Goal: Communication & Community: Share content

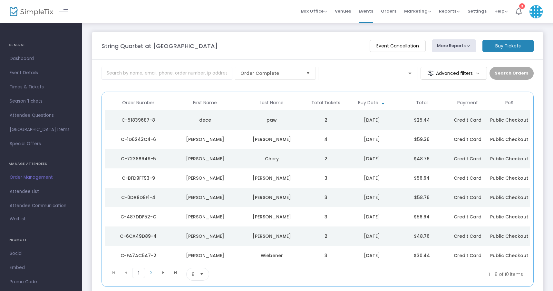
click at [470, 50] on button "More Reports" at bounding box center [454, 45] width 44 height 13
click at [449, 36] on m-panel-header "String Quartet at [GEOGRAPHIC_DATA] Event Cancellation More Reports Square Merc…" at bounding box center [318, 45] width 452 height 27
click at [24, 202] on span "Attendee Communication" at bounding box center [41, 206] width 63 height 8
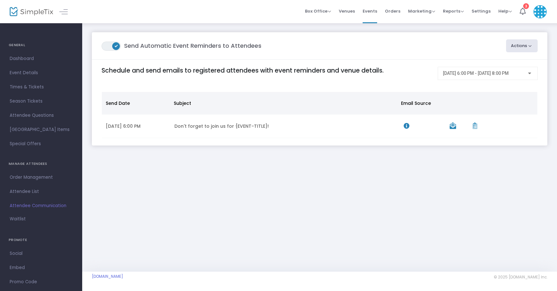
click at [512, 46] on button "Actions" at bounding box center [522, 45] width 32 height 13
click at [500, 65] on li "Create Email Blast" at bounding box center [504, 63] width 68 height 13
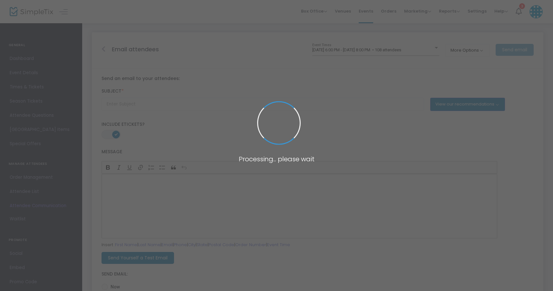
type input "Don't forget to join us for {EVENT-TITLE}!"
